Goal: Task Accomplishment & Management: Manage account settings

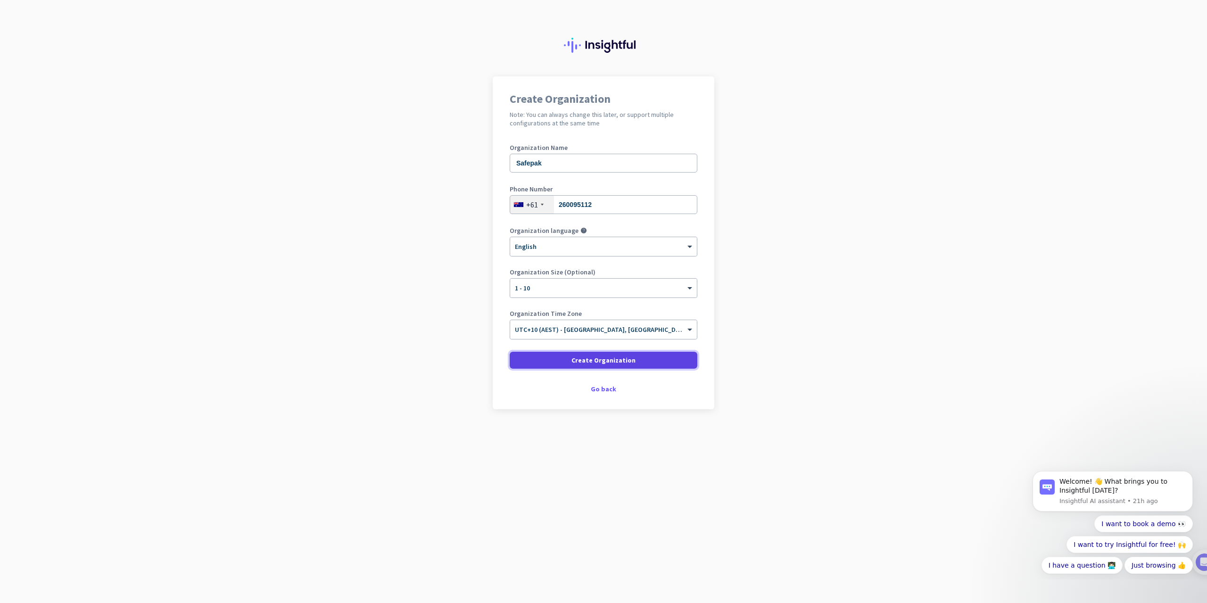
click at [570, 357] on span at bounding box center [604, 360] width 188 height 23
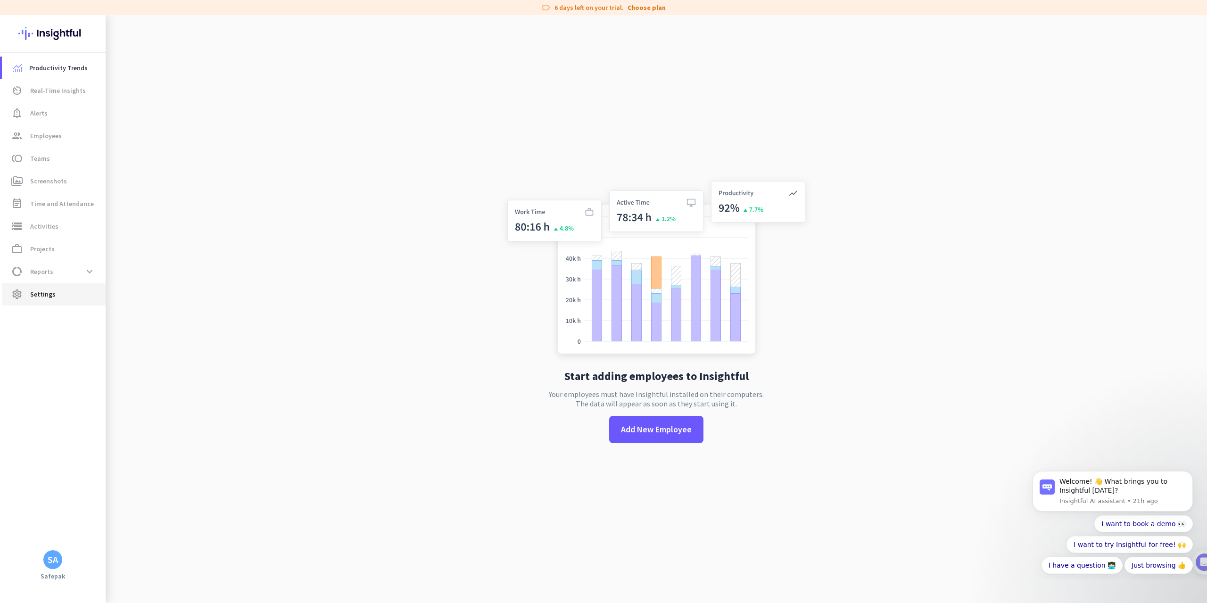
click at [37, 291] on span "Settings" at bounding box center [42, 294] width 25 height 11
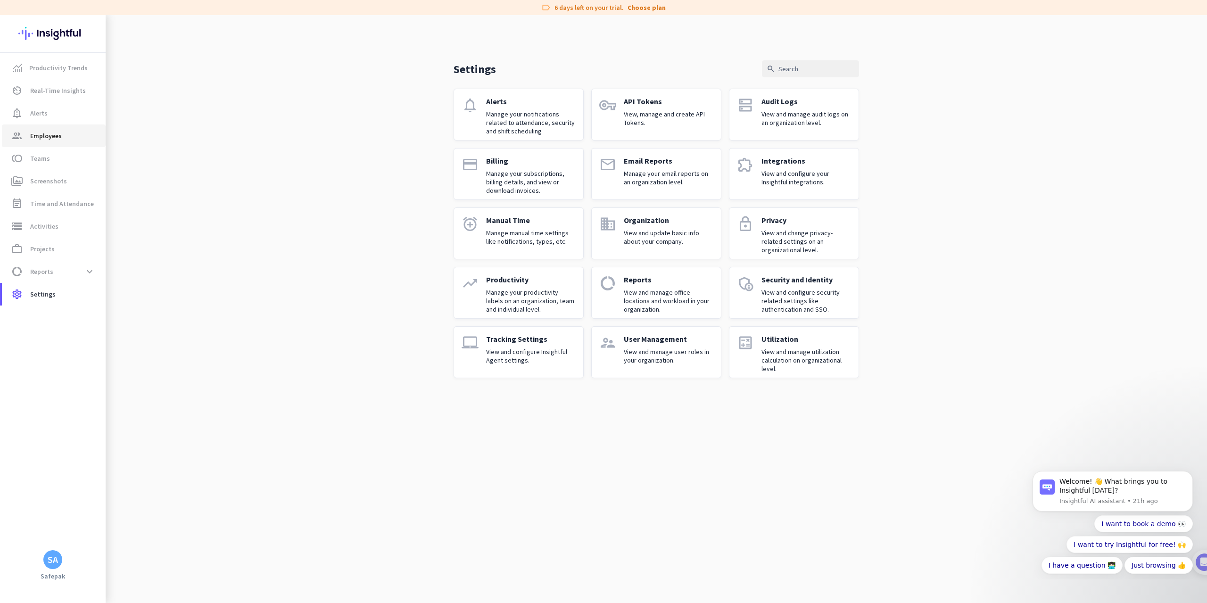
click at [60, 140] on span "Employees" at bounding box center [46, 135] width 32 height 11
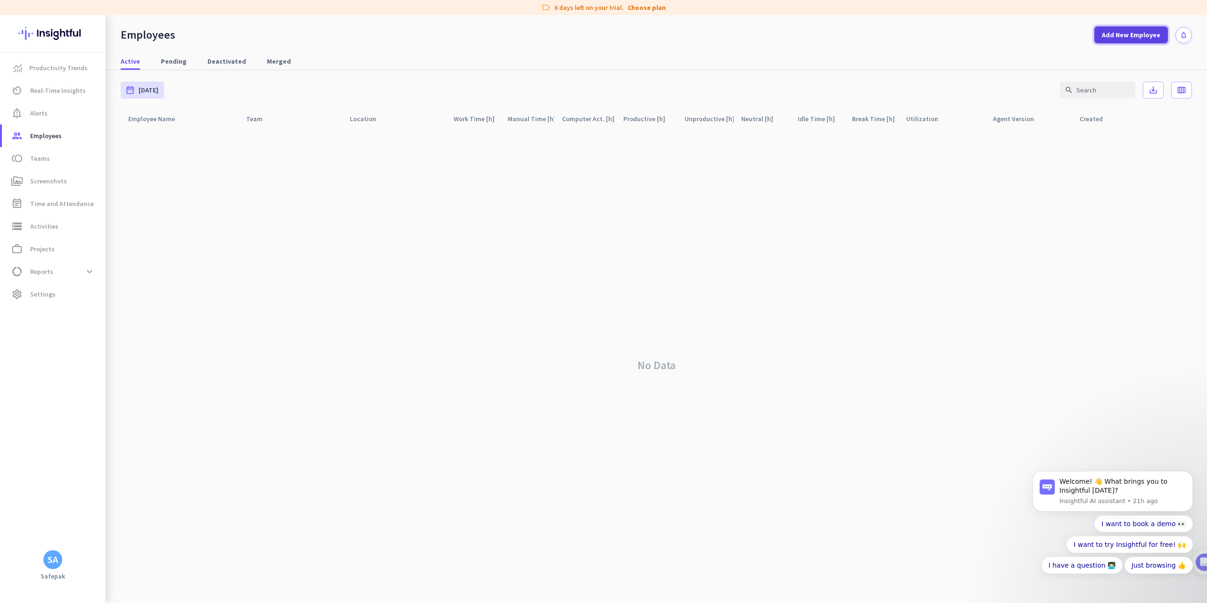
click at [1120, 38] on span "Add New Employee" at bounding box center [1131, 34] width 58 height 9
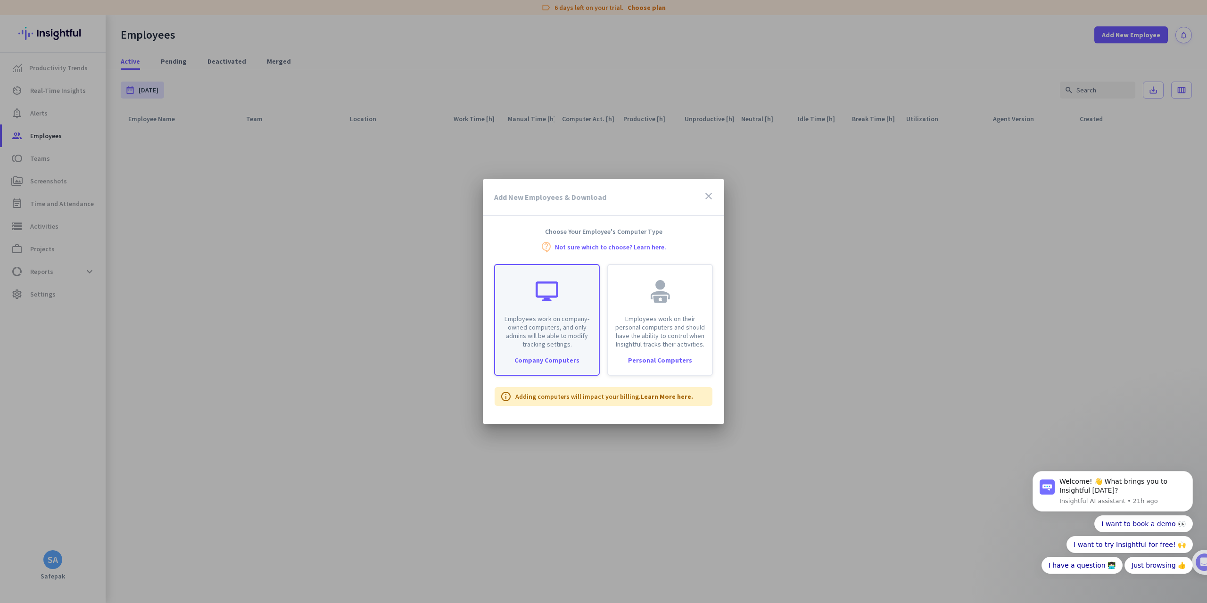
click at [532, 329] on p "Employees work on company-owned computers, and only admins will be able to modi…" at bounding box center [547, 332] width 92 height 34
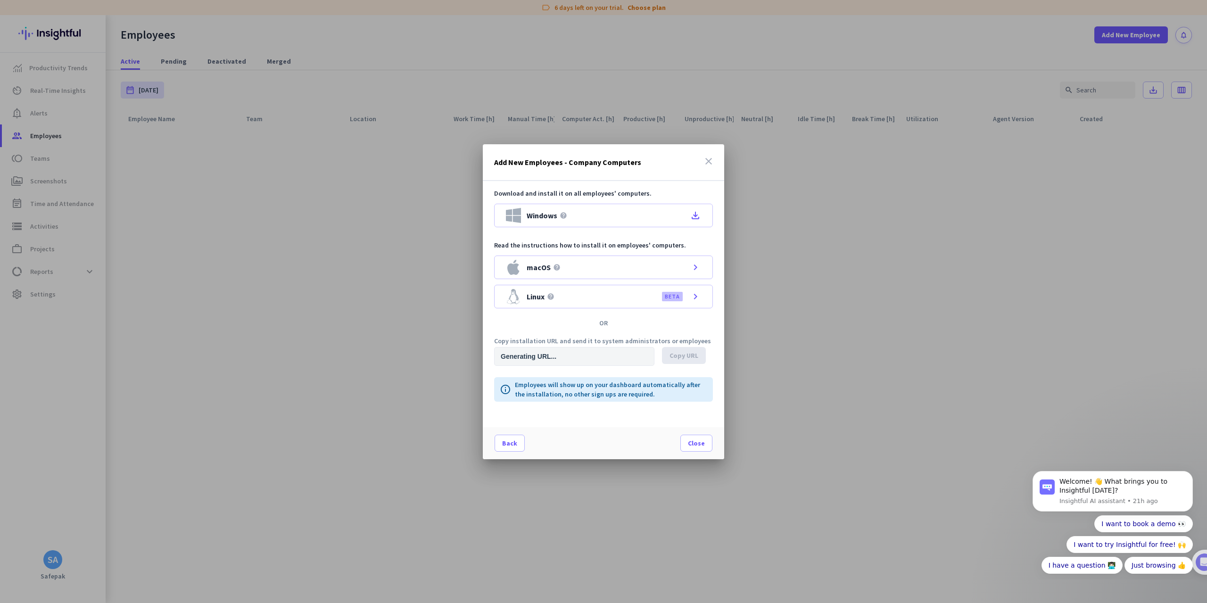
type input "https://app.insightful.io/#/installation/company?token=eyJhbGciOiJIUzI1NiIsInR5…"
click at [697, 217] on icon "file_download" at bounding box center [695, 215] width 11 height 11
drag, startPoint x: 531, startPoint y: 340, endPoint x: 675, endPoint y: 337, distance: 144.3
click at [675, 338] on p "Copy installation URL and send it to system administrators or employees" at bounding box center [603, 341] width 219 height 7
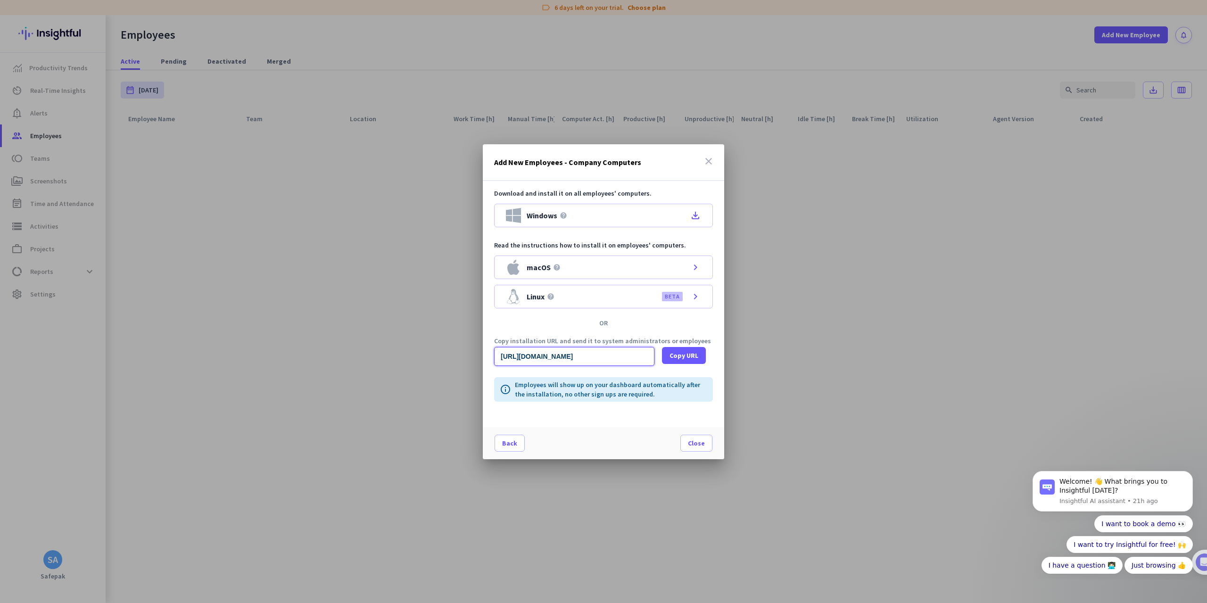
drag, startPoint x: 603, startPoint y: 355, endPoint x: 693, endPoint y: 356, distance: 90.1
click at [655, 356] on input "https://app.insightful.io/#/installation/company?token=eyJhbGciOiJIUzI1NiIsInR5…" at bounding box center [574, 356] width 160 height 19
click at [580, 357] on input "https://app.insightful.io/#/installation/company?token=eyJhbGciOiJIUzI1NiIsInR5…" at bounding box center [574, 356] width 160 height 19
drag, startPoint x: 535, startPoint y: 354, endPoint x: 690, endPoint y: 357, distance: 155.6
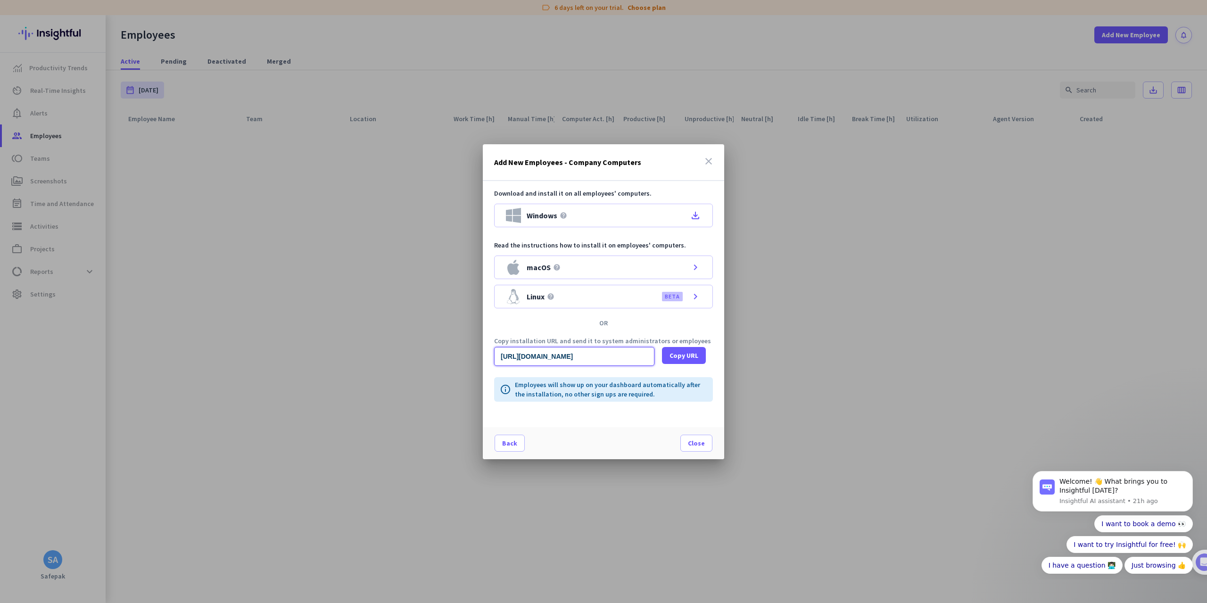
click at [655, 357] on input "https://app.insightful.io/#/installation/company?token=eyJhbGciOiJIUzI1NiIsInR5…" at bounding box center [574, 356] width 160 height 19
click at [577, 423] on div "Download and install it on all employees' computers. Windows help file_download…" at bounding box center [603, 304] width 241 height 246
click at [683, 356] on span "Copy URL" at bounding box center [684, 355] width 29 height 9
click at [681, 358] on span "Copy URL" at bounding box center [684, 355] width 29 height 9
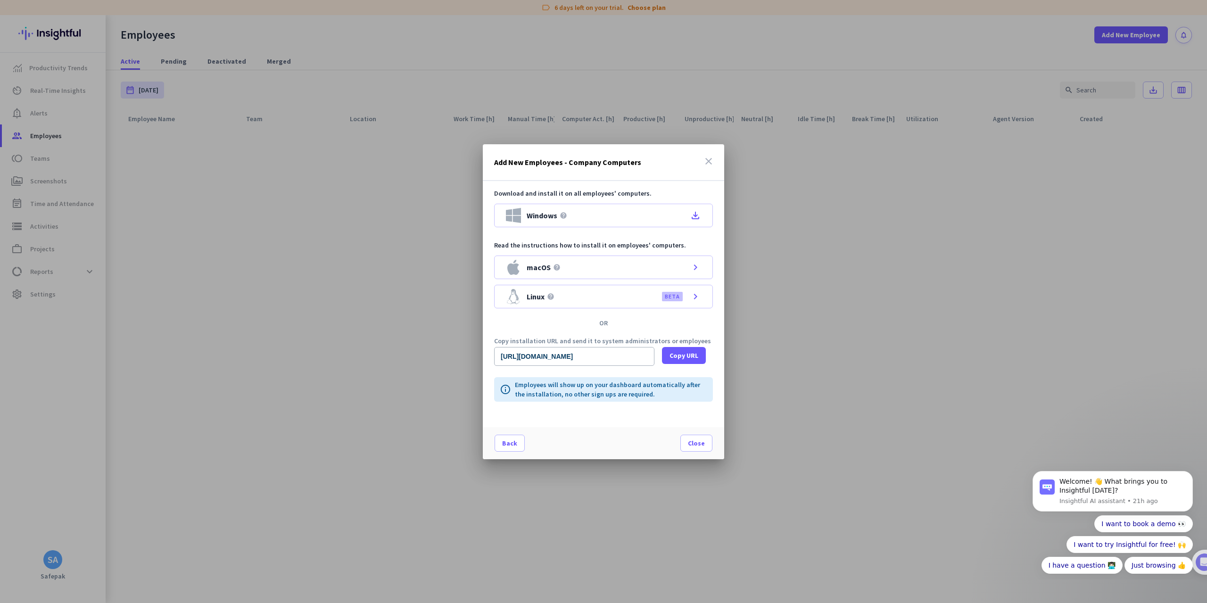
click at [451, 567] on div at bounding box center [603, 301] width 1207 height 603
